Goal: Task Accomplishment & Management: Use online tool/utility

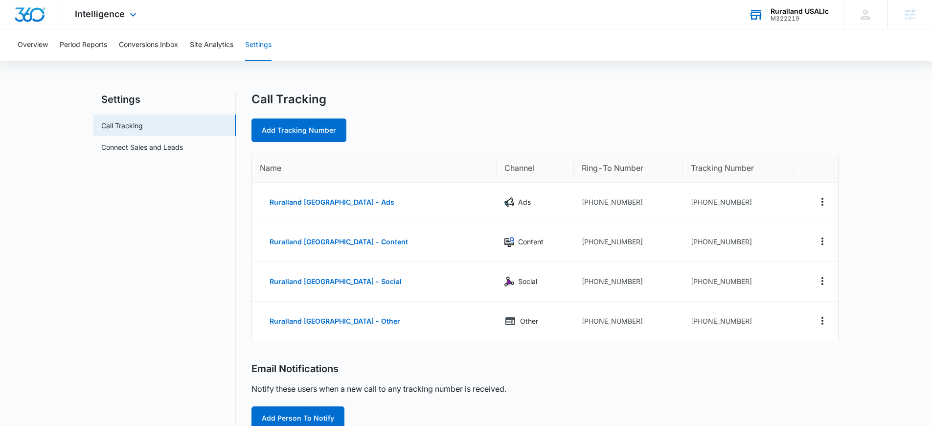
click at [794, 16] on div "M322219" at bounding box center [800, 18] width 58 height 7
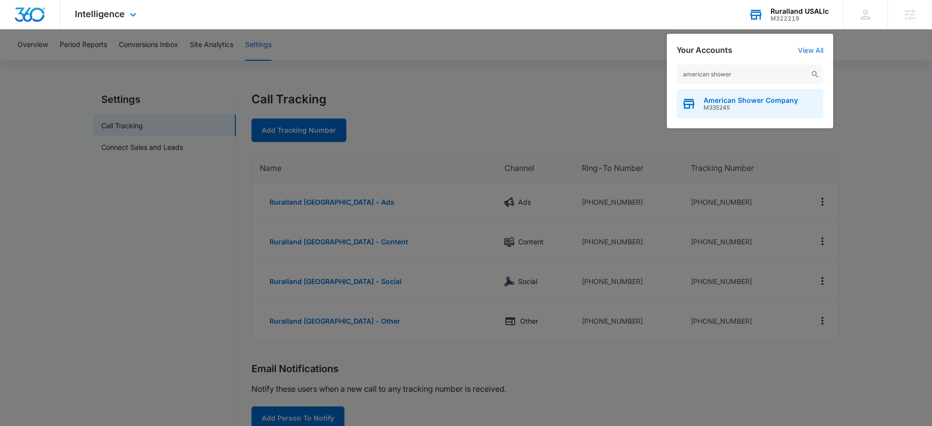
type input "american shower"
click at [719, 99] on span "American Shower Company" at bounding box center [751, 100] width 94 height 8
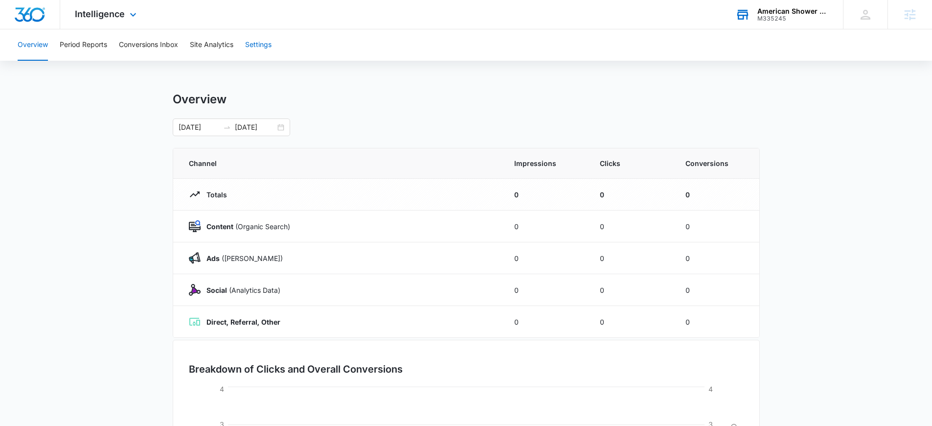
click at [260, 46] on button "Settings" at bounding box center [258, 44] width 26 height 31
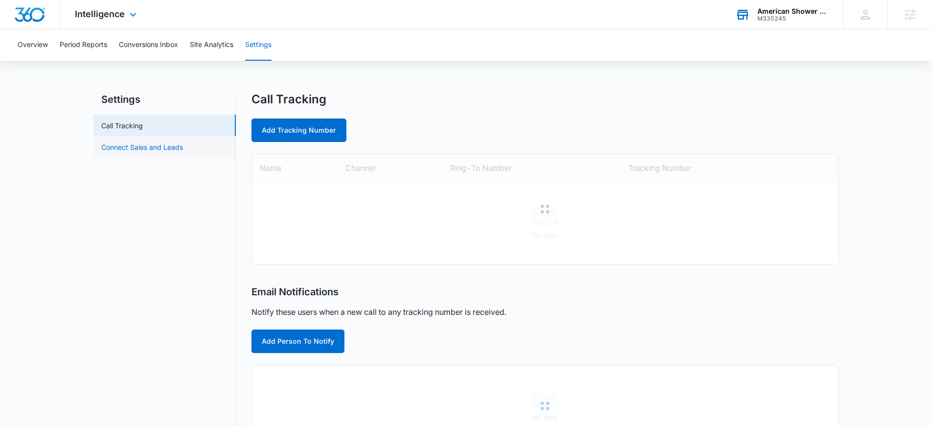
click at [183, 152] on link "Connect Sales and Leads" at bounding box center [142, 147] width 82 height 10
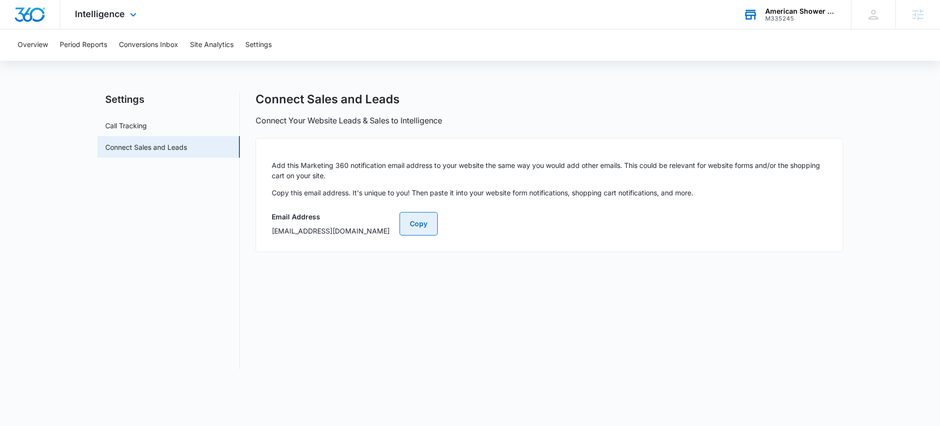
click at [438, 224] on button "Copy" at bounding box center [418, 223] width 38 height 23
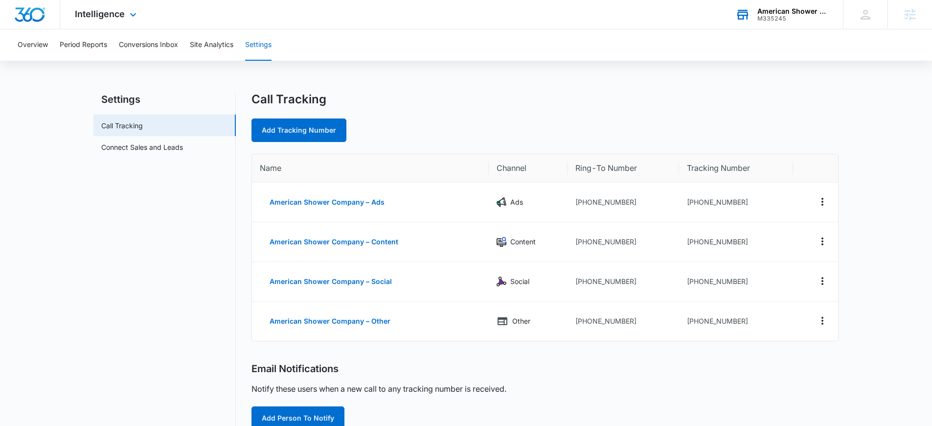
click at [785, 19] on div "M335245" at bounding box center [793, 18] width 71 height 7
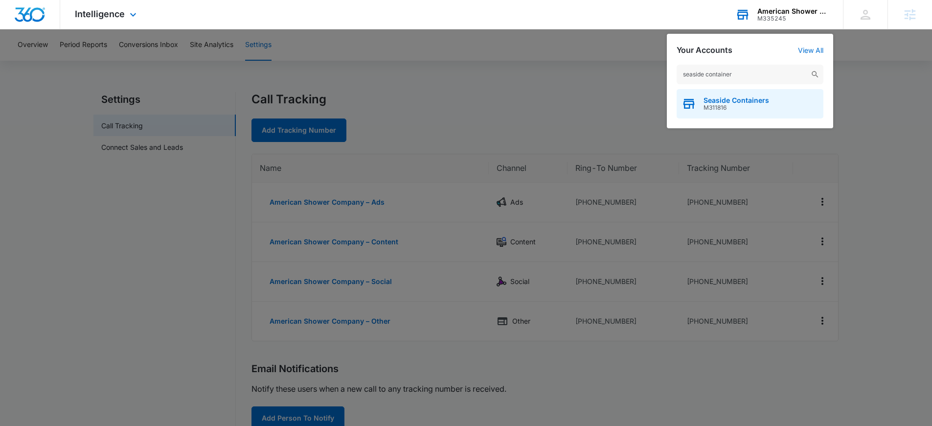
type input "seaside container"
click at [728, 105] on span "M311816" at bounding box center [737, 107] width 66 height 7
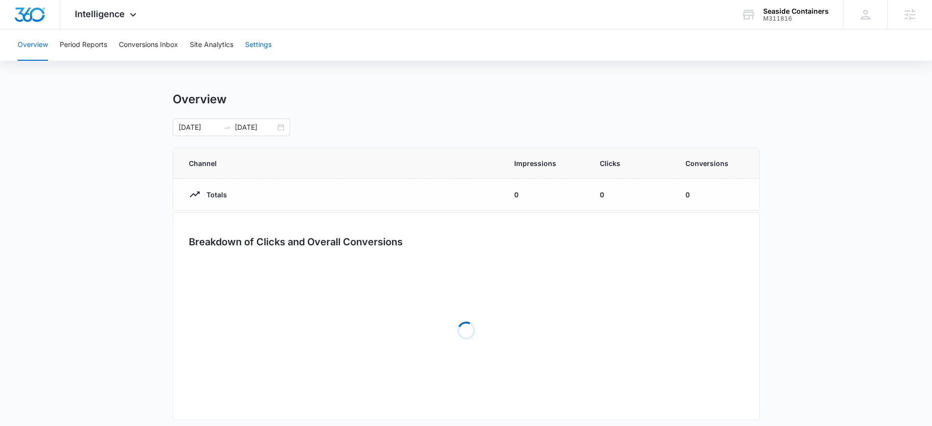
click at [262, 51] on button "Settings" at bounding box center [258, 44] width 26 height 31
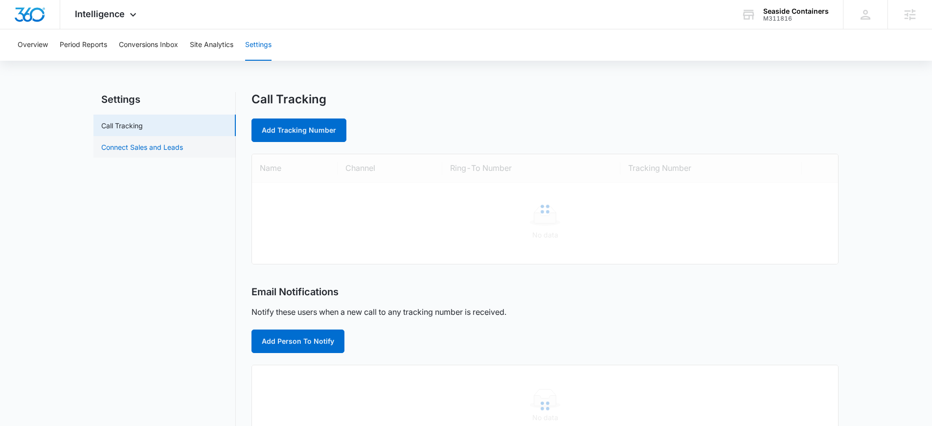
click at [151, 149] on link "Connect Sales and Leads" at bounding box center [142, 147] width 82 height 10
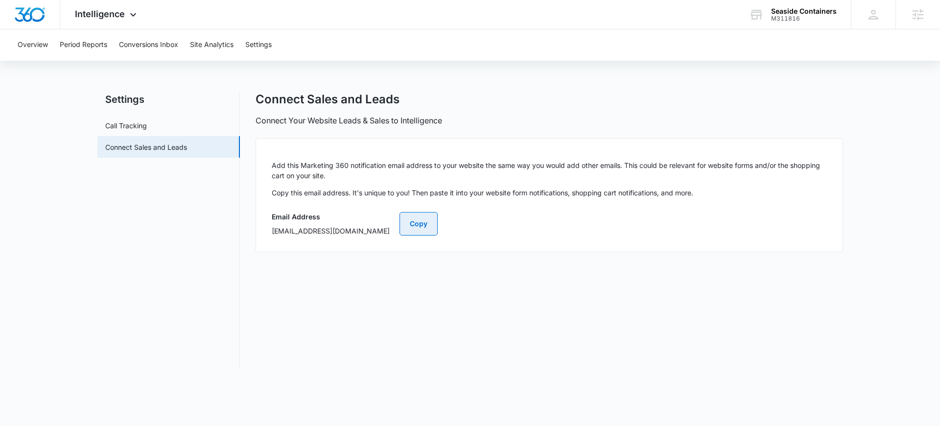
click at [438, 226] on button "Copy" at bounding box center [418, 223] width 38 height 23
